Goal: Task Accomplishment & Management: Manage account settings

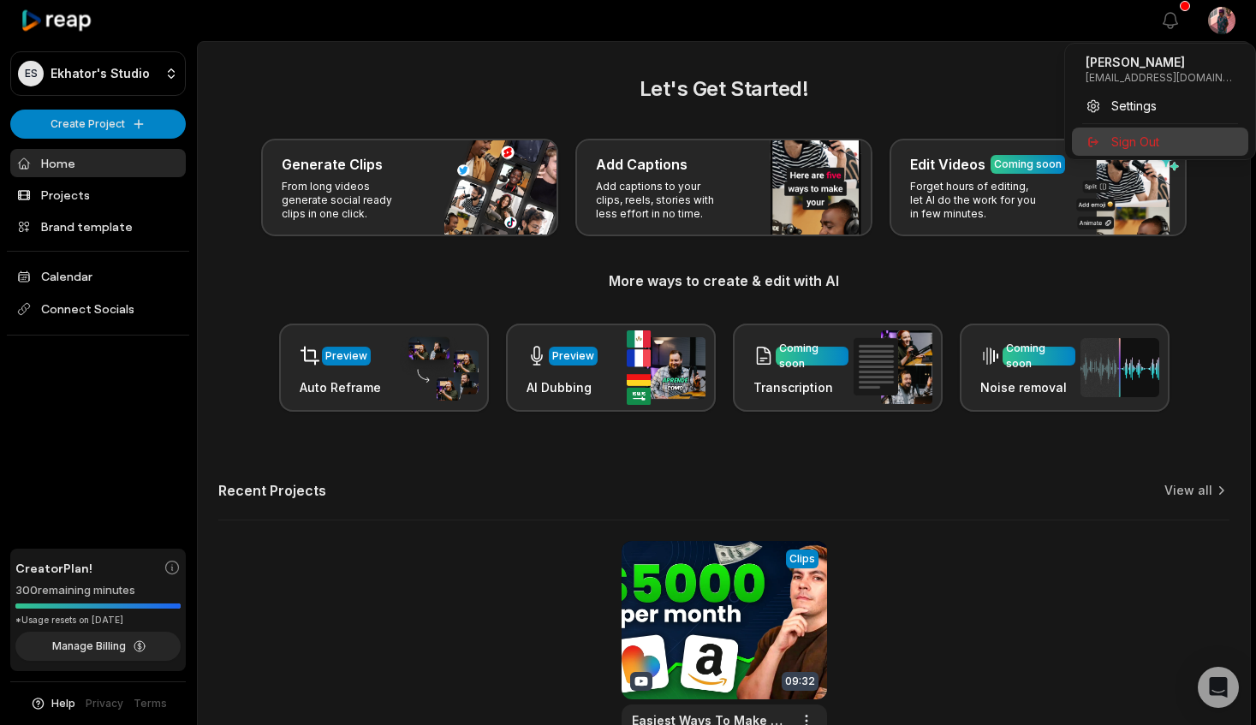
click at [1150, 151] on div "Sign Out" at bounding box center [1160, 142] width 176 height 28
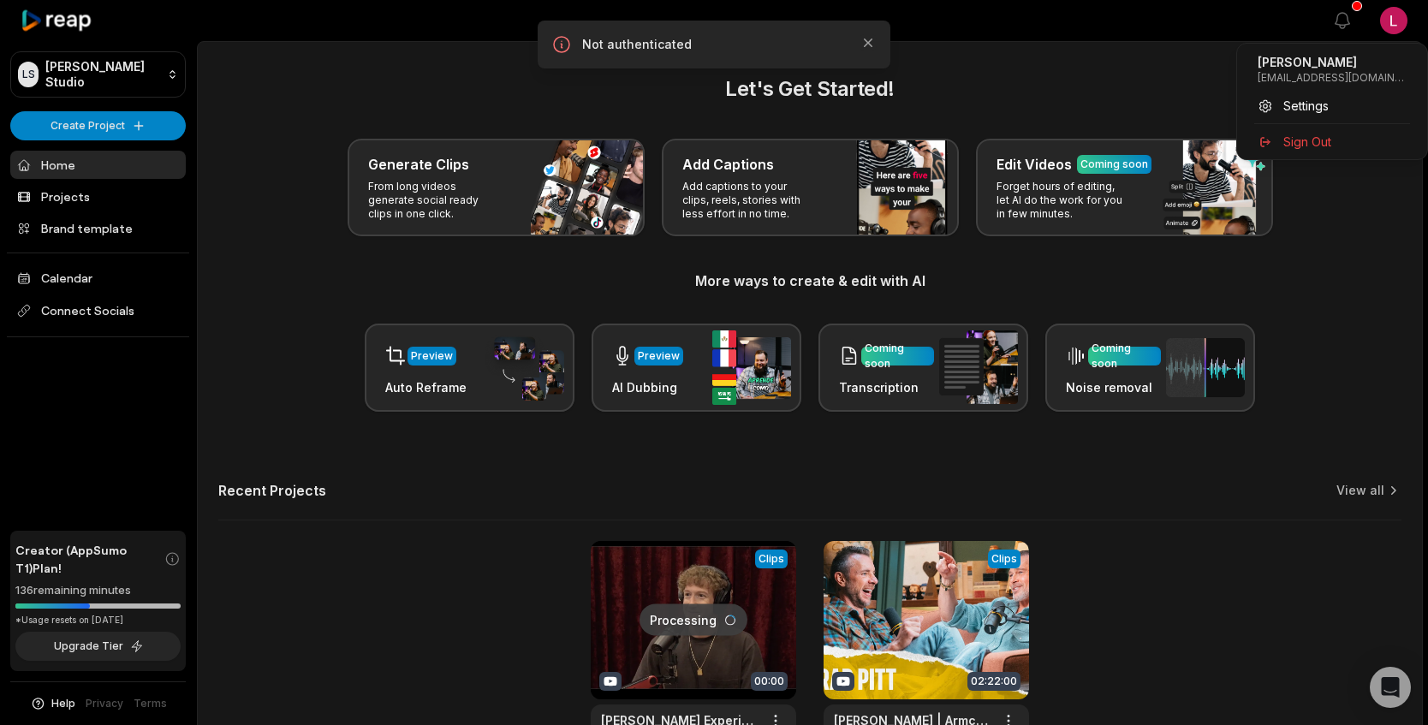
click at [1390, 8] on html "LS Logan's Studio Create Project Home Projects Brand template Calendar Connect …" at bounding box center [714, 362] width 1428 height 725
click at [1320, 142] on span "Sign Out" at bounding box center [1308, 142] width 48 height 18
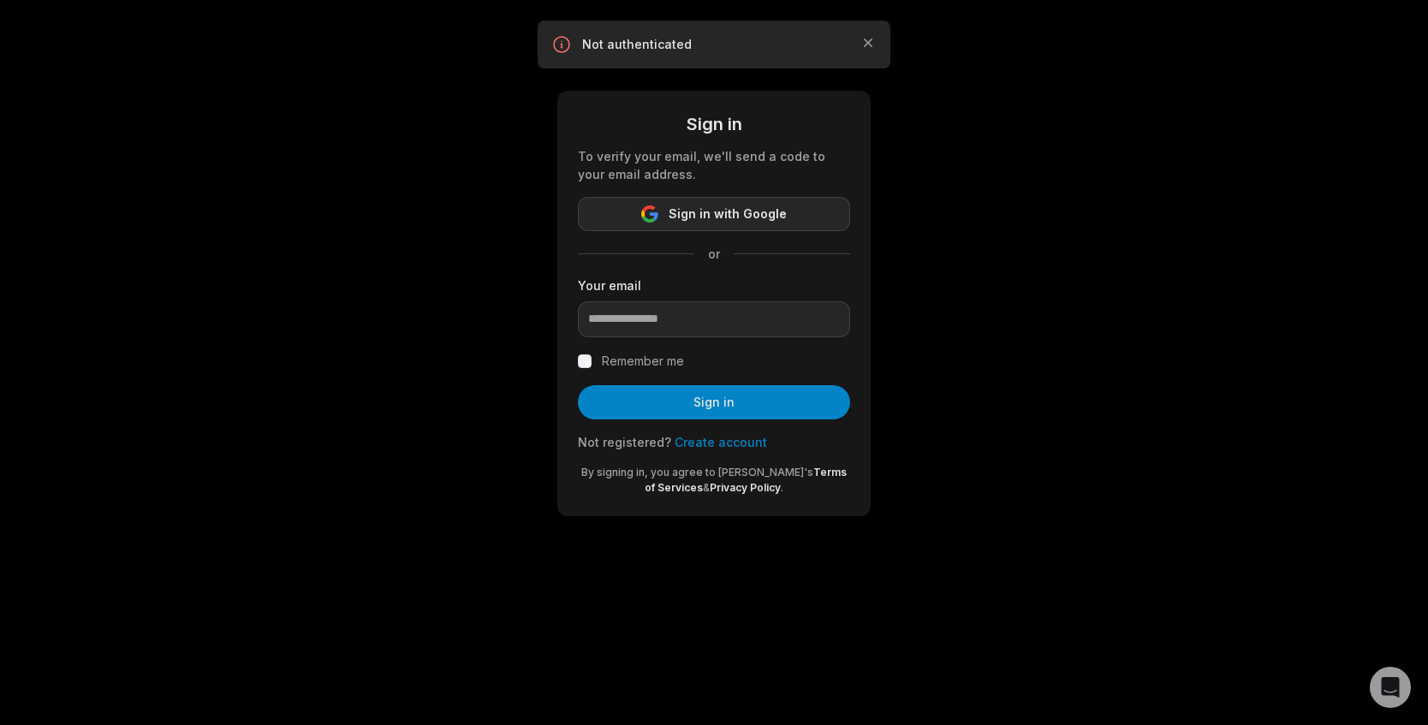
click at [714, 226] on button "Sign in with Google" at bounding box center [714, 214] width 272 height 34
